Goal: Transaction & Acquisition: Purchase product/service

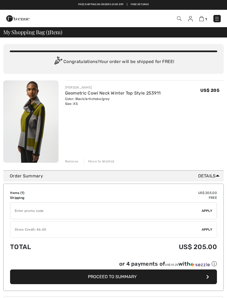
click at [209, 231] on span "Apply" at bounding box center [206, 229] width 11 height 5
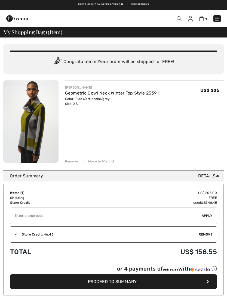
click at [153, 288] on button "Proceed to Summary" at bounding box center [113, 282] width 207 height 15
click at [149, 288] on button "Proceed to Summary" at bounding box center [113, 282] width 207 height 15
click at [113, 286] on button "Proceed to Summary" at bounding box center [113, 282] width 207 height 15
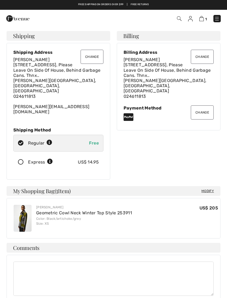
click at [37, 262] on textarea at bounding box center [113, 279] width 200 height 34
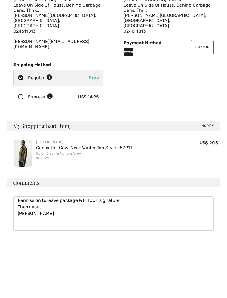
click at [77, 262] on textarea "Permission to leave package WITHOUT signature. Thank you, Leslie Worris" at bounding box center [113, 279] width 200 height 34
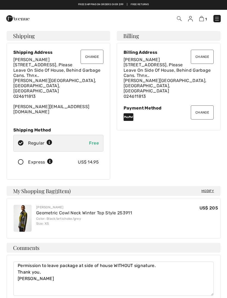
type textarea "Permission to leave package at side of house WITHOUT signature. Thank you, Lesl…"
click at [129, 113] on icon at bounding box center [128, 117] width 10 height 9
click at [128, 113] on icon at bounding box center [128, 117] width 10 height 9
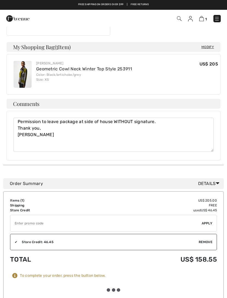
scroll to position [159, 0]
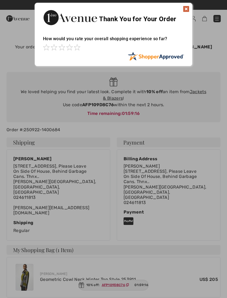
click at [185, 10] on img at bounding box center [186, 9] width 7 height 7
